Goal: Find specific page/section: Find specific page/section

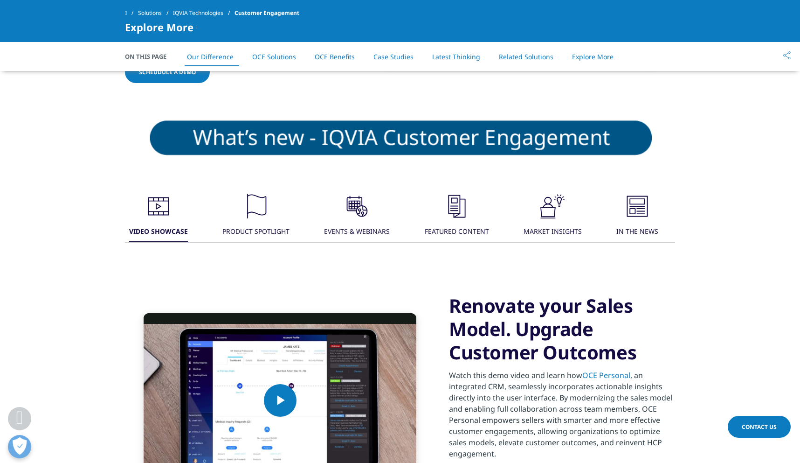
scroll to position [576, 0]
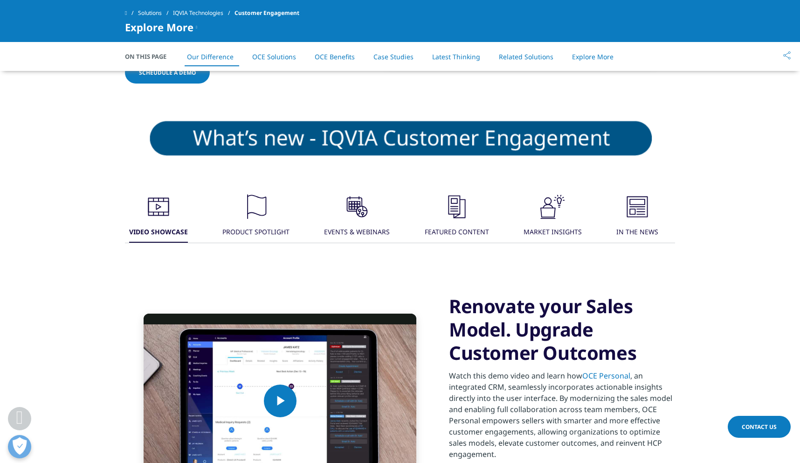
click at [251, 221] on div ".cls-1{fill:#231f20;}" at bounding box center [256, 208] width 28 height 30
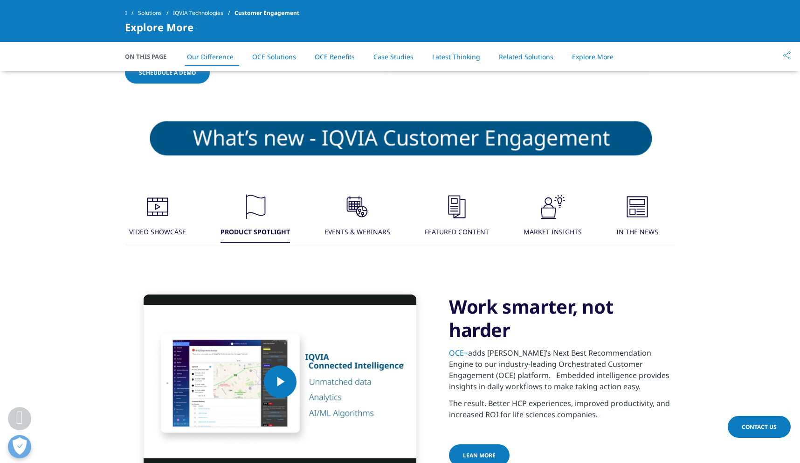
click at [172, 219] on icon ".cls-1{fill:#231f20;}" at bounding box center [158, 207] width 28 height 28
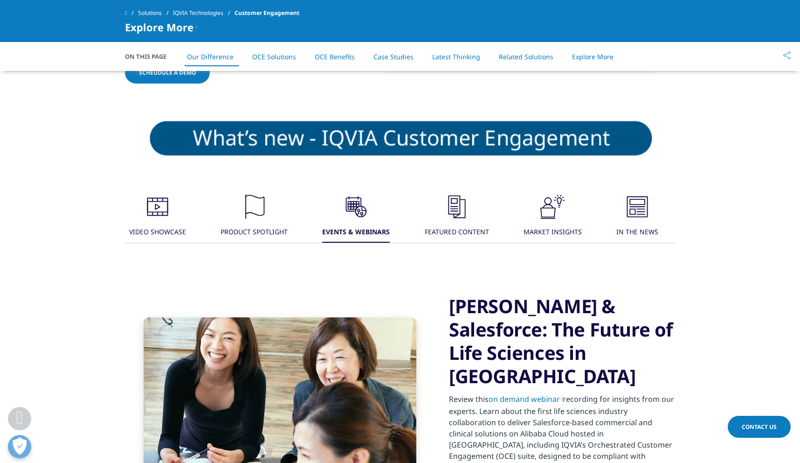
click at [440, 215] on div ".cls-1{fill:#231f20;} FEATURED CONTENT" at bounding box center [457, 218] width 64 height 50
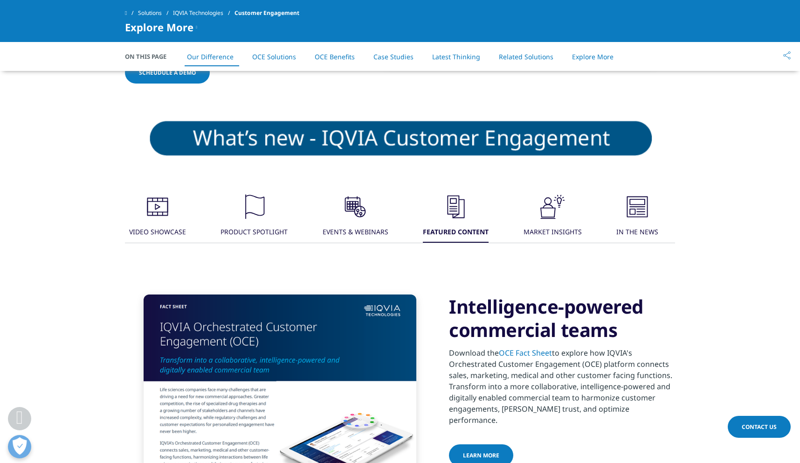
click at [558, 221] on div ".cls-1{fill:#231f20;}" at bounding box center [553, 208] width 28 height 30
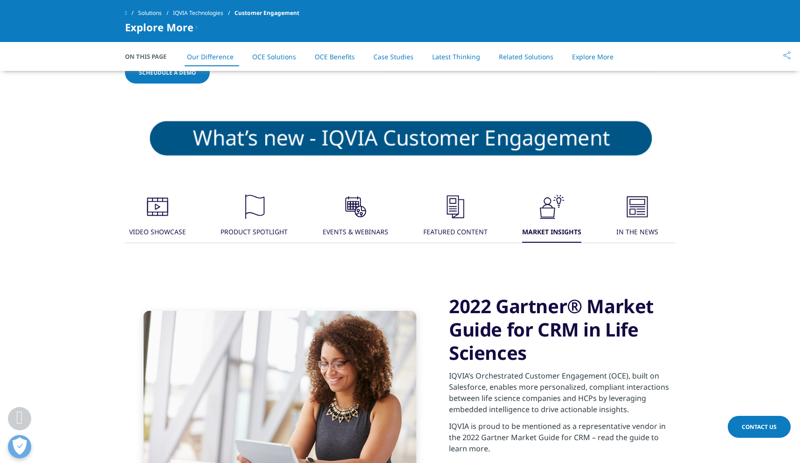
click at [644, 221] on div ".cls-1{fill:#231f20;}" at bounding box center [638, 208] width 28 height 30
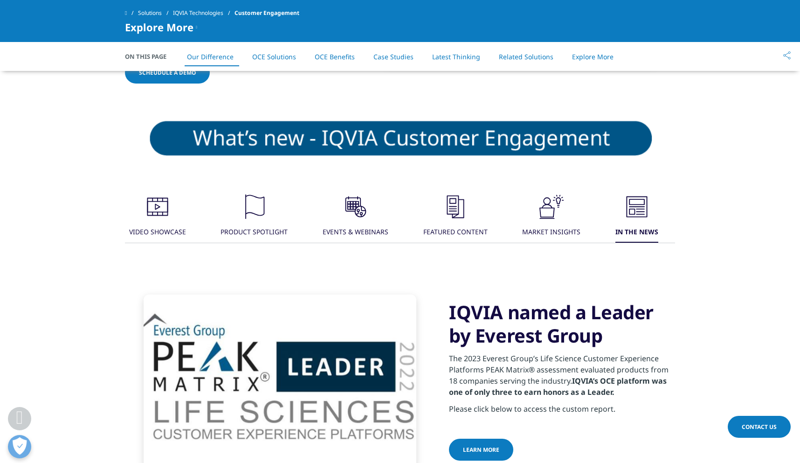
click at [164, 209] on icon ".cls-1{fill:#231f20;}" at bounding box center [158, 207] width 28 height 28
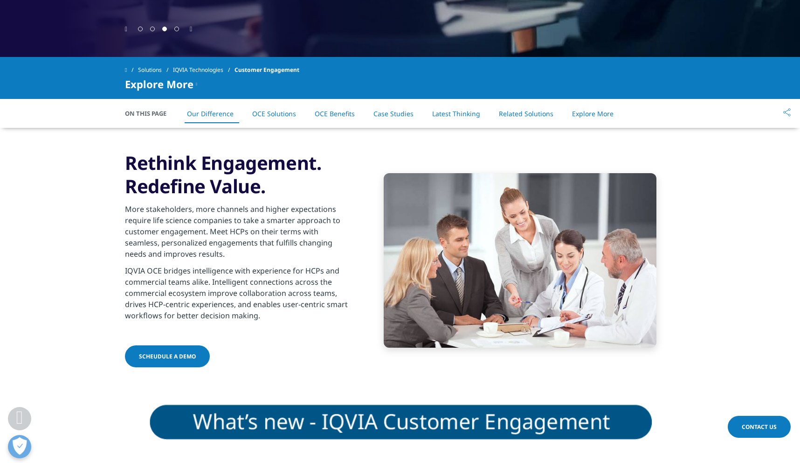
scroll to position [356, 0]
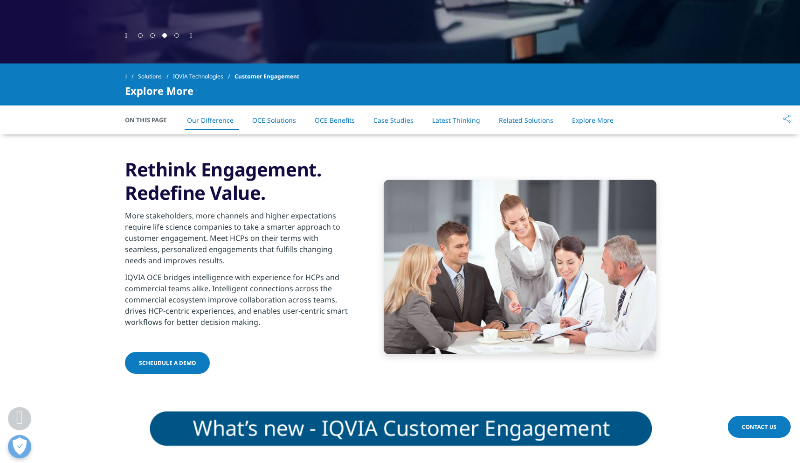
click at [278, 119] on link "OCE Solutions" at bounding box center [274, 120] width 44 height 9
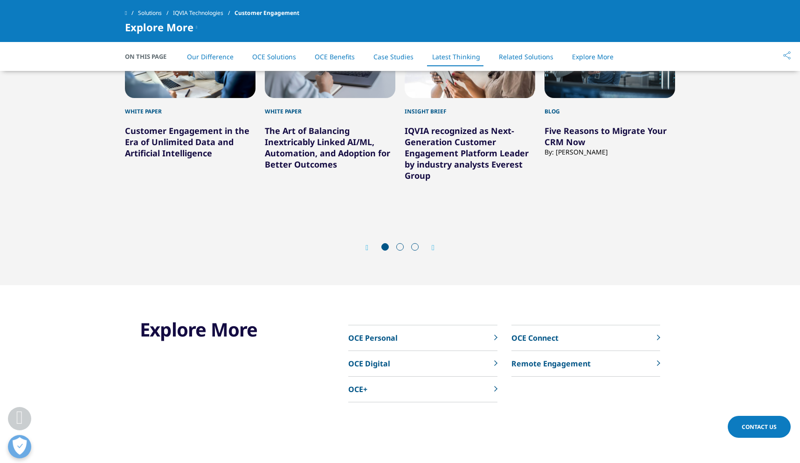
scroll to position [5457, 0]
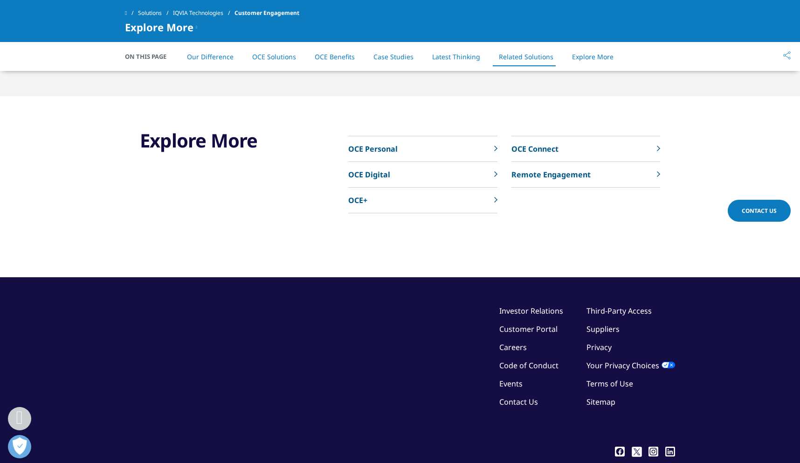
drag, startPoint x: 504, startPoint y: 438, endPoint x: 471, endPoint y: 431, distance: 34.2
click at [384, 346] on div "©2025 IQVIA Inc, All Rights Reserved. Investor Relations Customer Portal Career…" at bounding box center [400, 373] width 550 height 137
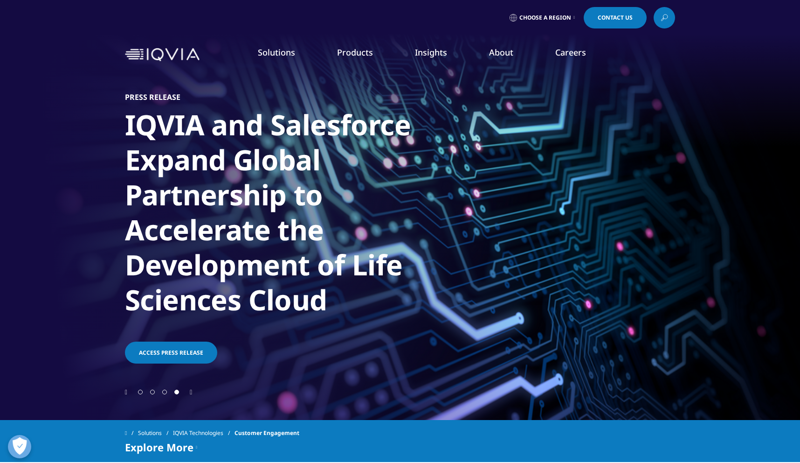
scroll to position [16, 0]
